Goal: Information Seeking & Learning: Check status

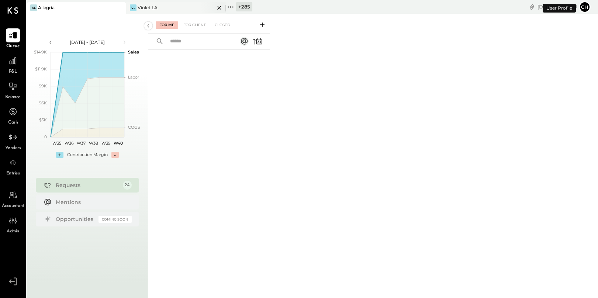
click at [219, 8] on icon at bounding box center [219, 7] width 9 height 9
click at [133, 6] on icon at bounding box center [133, 6] width 1 height 1
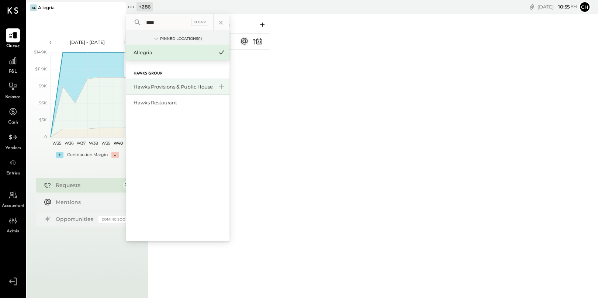
type input "****"
click at [173, 87] on div "Hawks Provisions & Public House" at bounding box center [174, 86] width 80 height 7
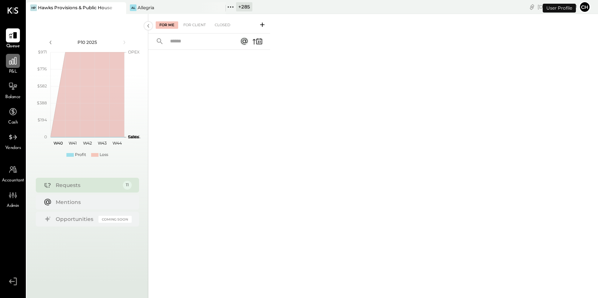
click at [12, 63] on icon at bounding box center [13, 61] width 10 height 10
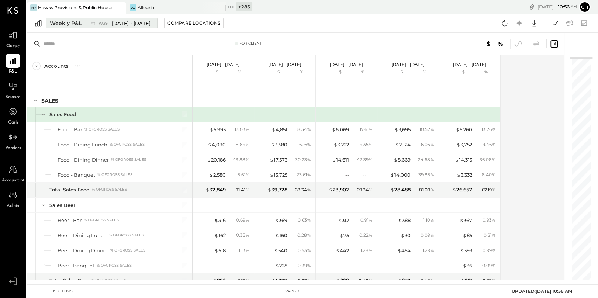
click at [119, 24] on span "[DATE] - [DATE]" at bounding box center [131, 23] width 39 height 7
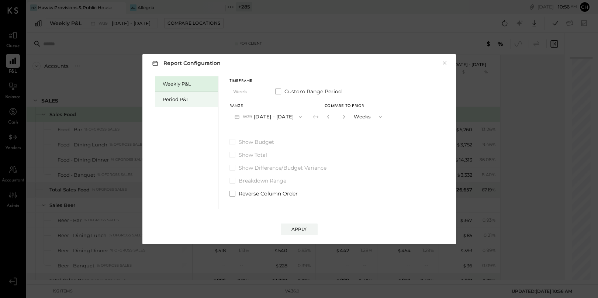
click at [187, 101] on div "Period P&L" at bounding box center [189, 99] width 52 height 7
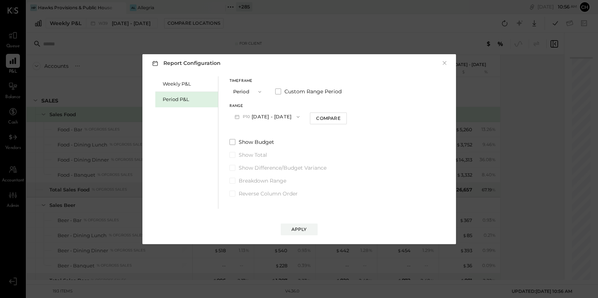
click at [268, 118] on button "P10 [DATE] - [DATE]" at bounding box center [267, 117] width 76 height 14
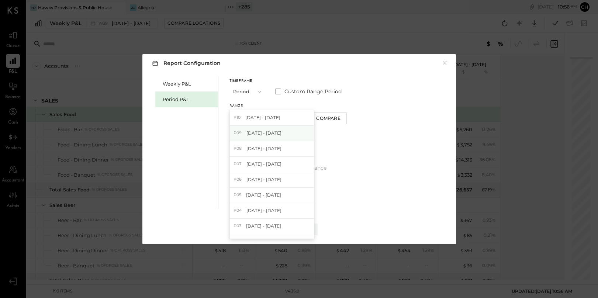
click at [273, 138] on div "P09 [DATE] - [DATE]" at bounding box center [272, 133] width 84 height 15
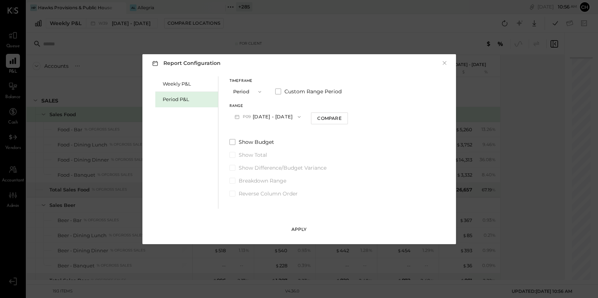
click at [307, 229] on button "Apply" at bounding box center [299, 230] width 37 height 12
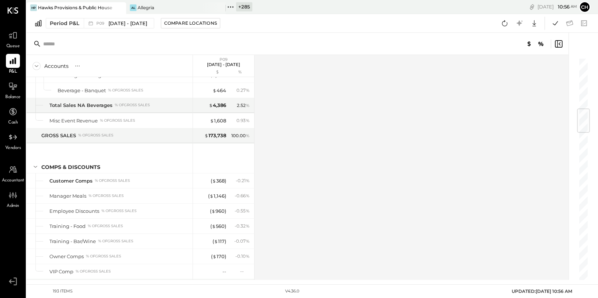
scroll to position [422, 0]
